Goal: Obtain resource: Obtain resource

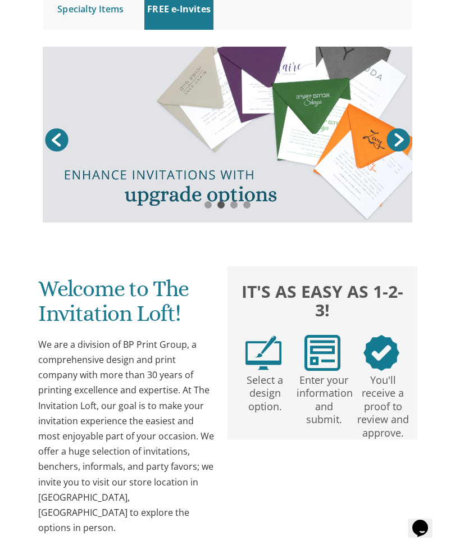
scroll to position [192, 0]
click at [260, 368] on img at bounding box center [264, 353] width 36 height 36
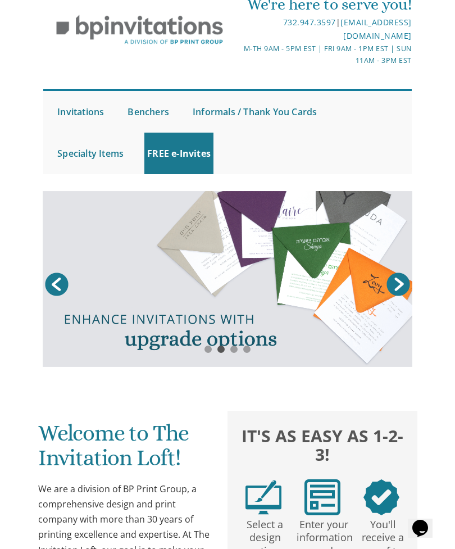
scroll to position [48, 0]
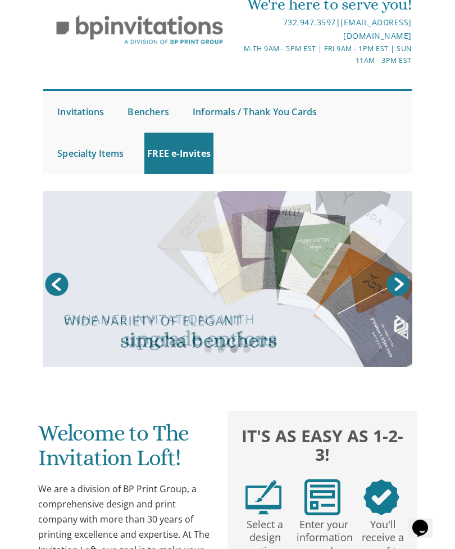
click at [406, 278] on link "Next" at bounding box center [398, 284] width 28 height 28
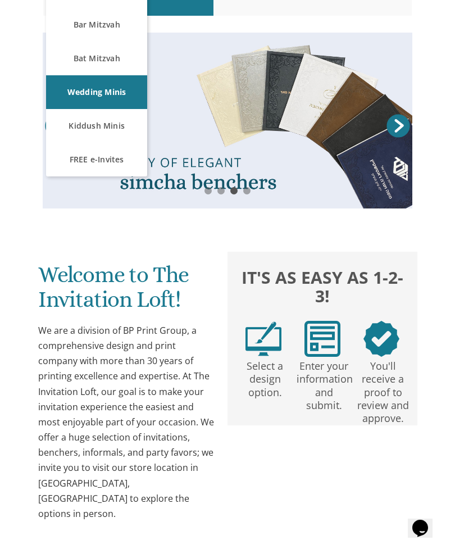
scroll to position [198, 0]
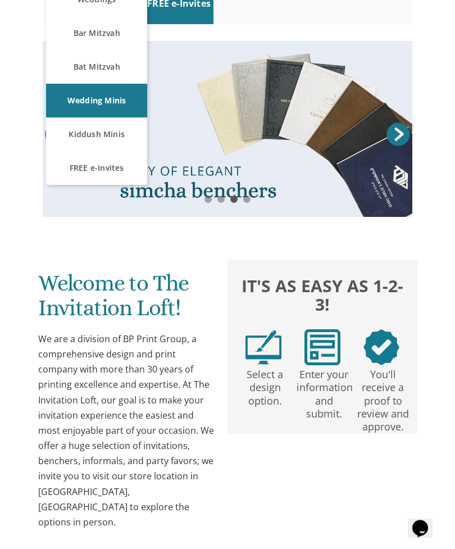
click at [98, 161] on link "FREE e-Invites" at bounding box center [96, 168] width 101 height 34
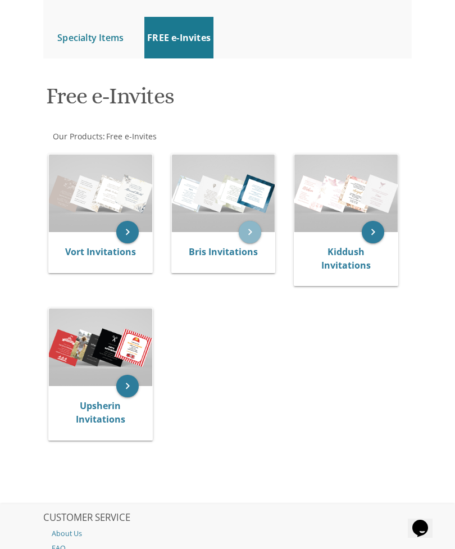
click at [247, 225] on icon "keyboard_arrow_right" at bounding box center [250, 232] width 22 height 22
click at [256, 221] on icon "keyboard_arrow_right" at bounding box center [250, 232] width 22 height 22
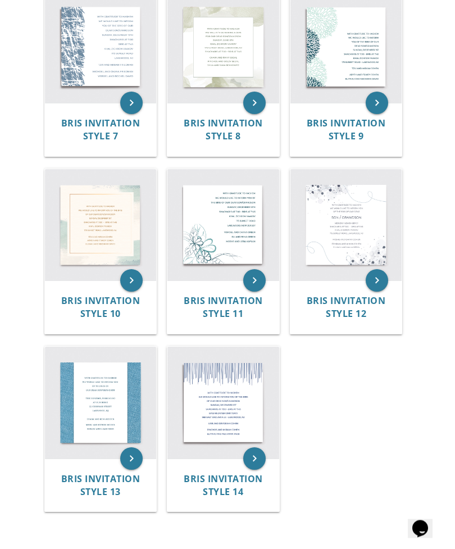
scroll to position [678, 0]
click at [92, 390] on img at bounding box center [101, 403] width 112 height 112
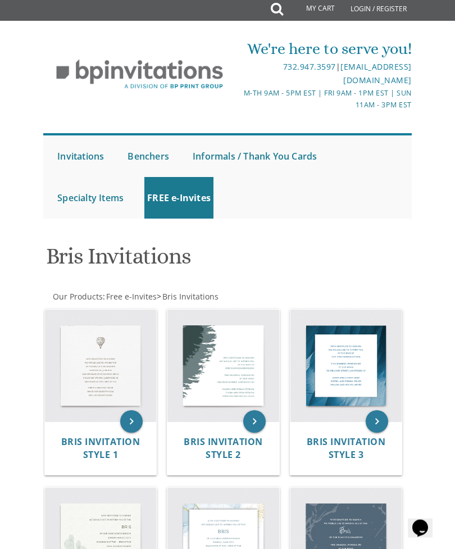
scroll to position [0, 0]
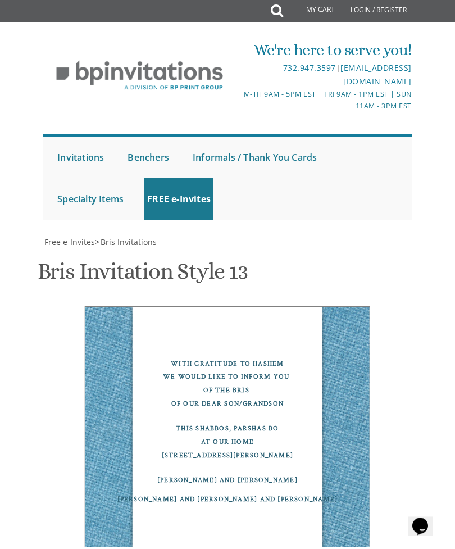
scroll to position [873, 0]
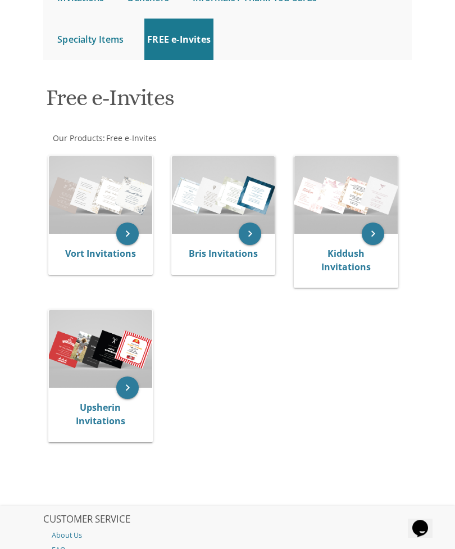
scroll to position [158, 0]
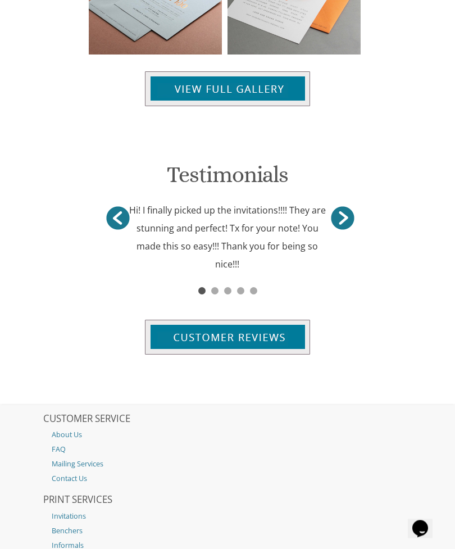
scroll to position [1444, 0]
